Goal: Communication & Community: Answer question/provide support

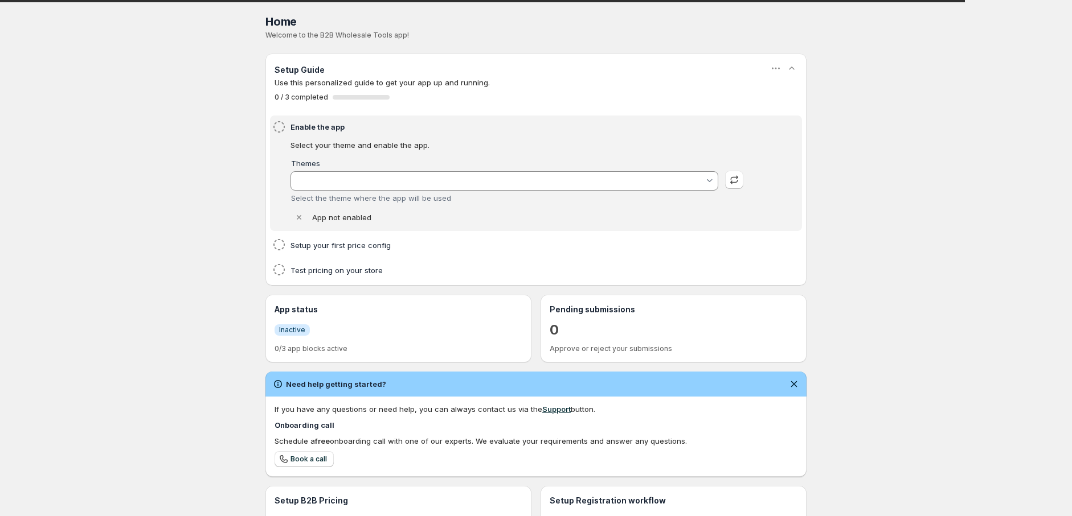
type input "MX WHOLESALE - [DATE] V19 ARJUN"
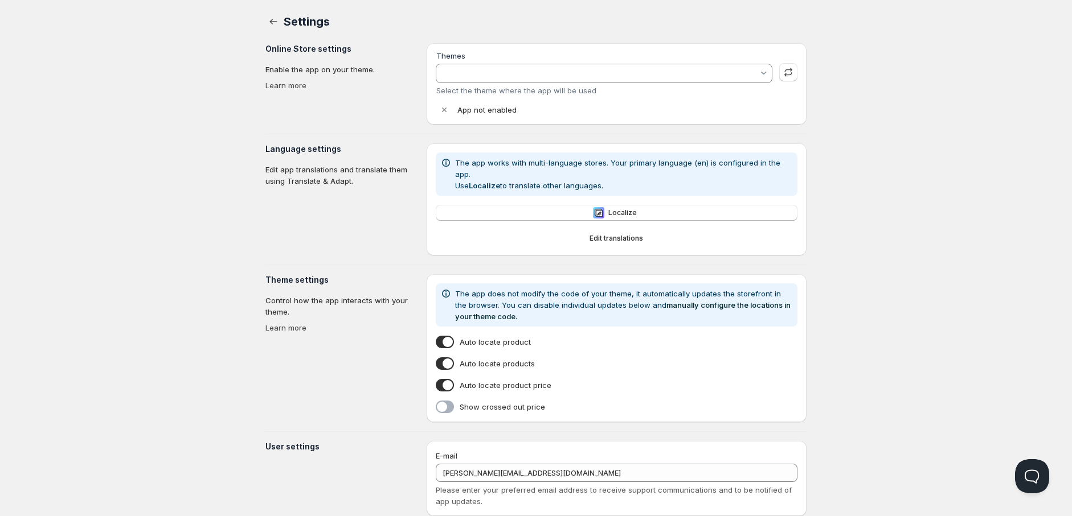
type input "MX WHOLESALE - [DATE] V19 ARJUN"
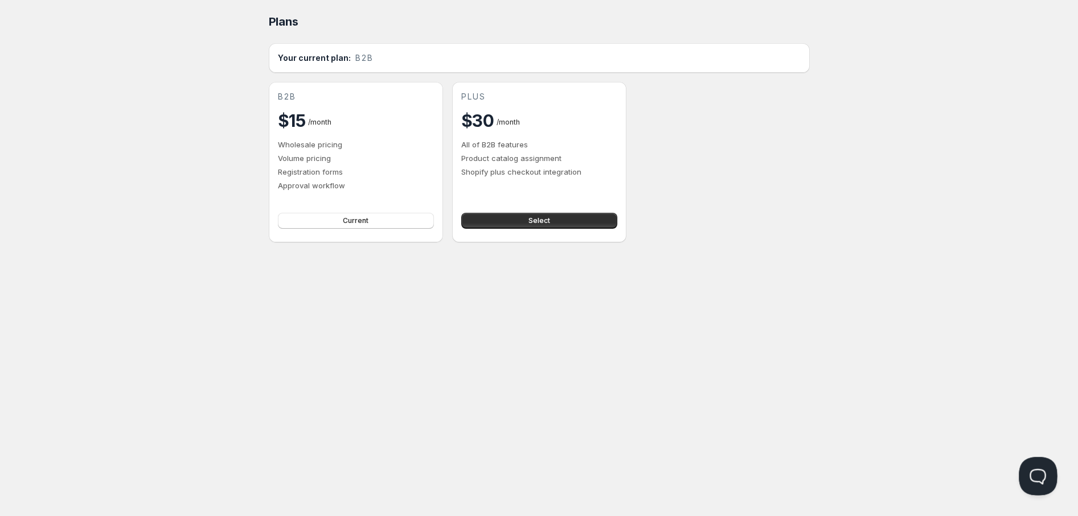
click at [1004, 464] on div "Home Pricing Price lists Forms Submissions Settings Features Plans Plans. This …" at bounding box center [539, 258] width 1078 height 516
click at [1023, 474] on button "Open Beacon popover" at bounding box center [1036, 474] width 34 height 34
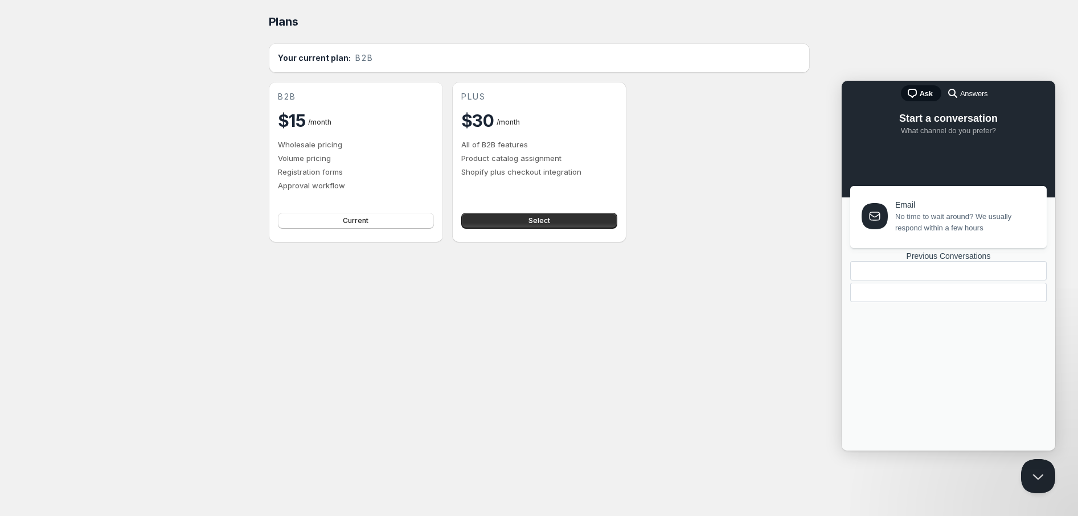
click at [926, 302] on link "Previous Conversations" at bounding box center [948, 277] width 196 height 51
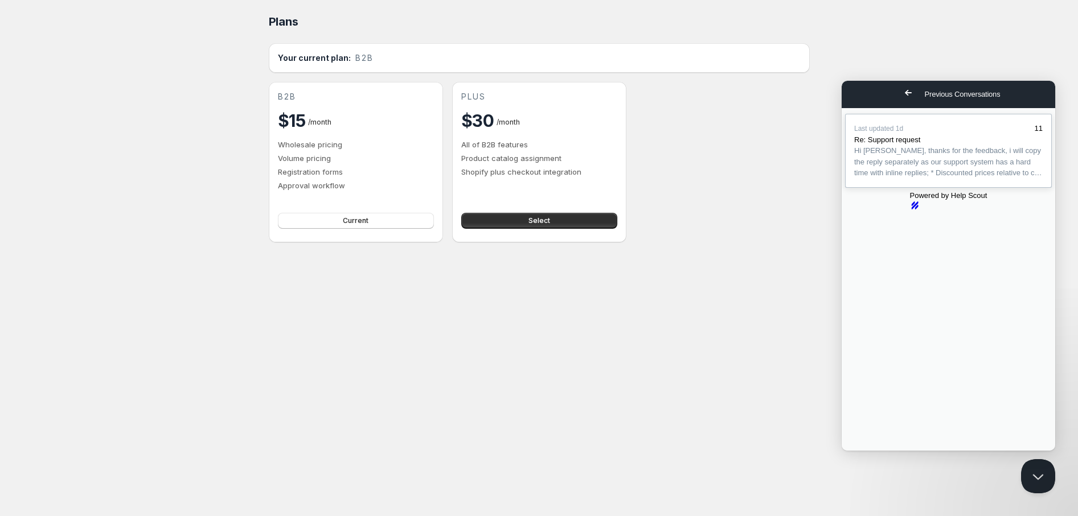
click at [909, 170] on span "Hi Ron, thanks for the feedback, i will copy the reply separately as our suppor…" at bounding box center [947, 161] width 187 height 31
drag, startPoint x: 893, startPoint y: 375, endPoint x: 851, endPoint y: 375, distance: 41.6
copy div "Michael"
